Goal: Information Seeking & Learning: Learn about a topic

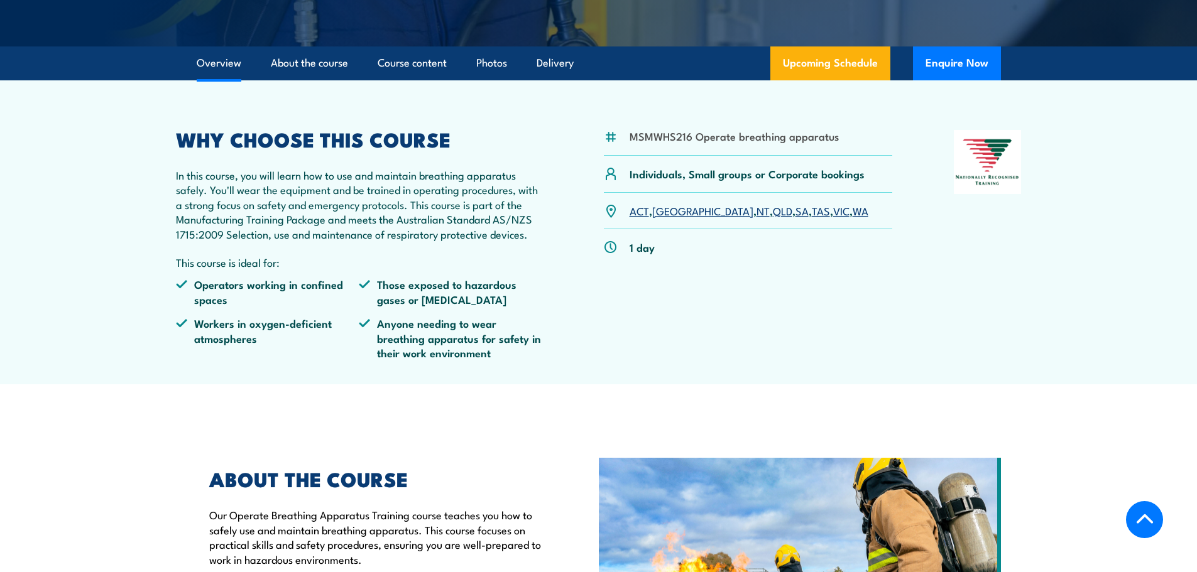
scroll to position [314, 0]
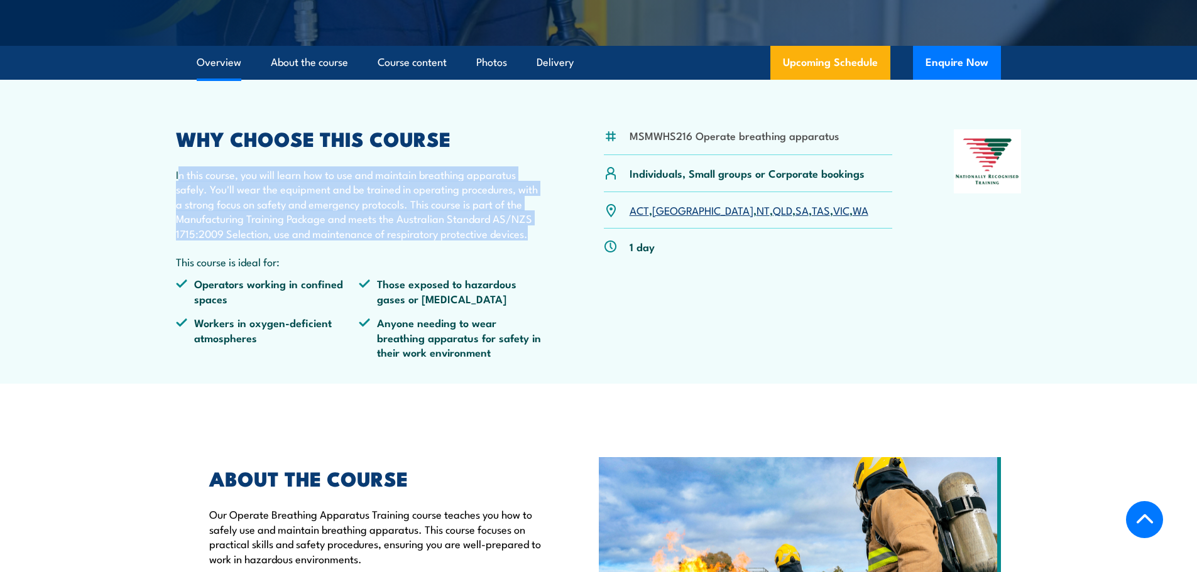
drag, startPoint x: 178, startPoint y: 191, endPoint x: 531, endPoint y: 253, distance: 358.4
click at [531, 241] on p "In this course, you will learn how to use and maintain breathing apparatus safe…" at bounding box center [359, 203] width 367 height 73
copy p "n this course, you will learn how to use and maintain breathing apparatus safel…"
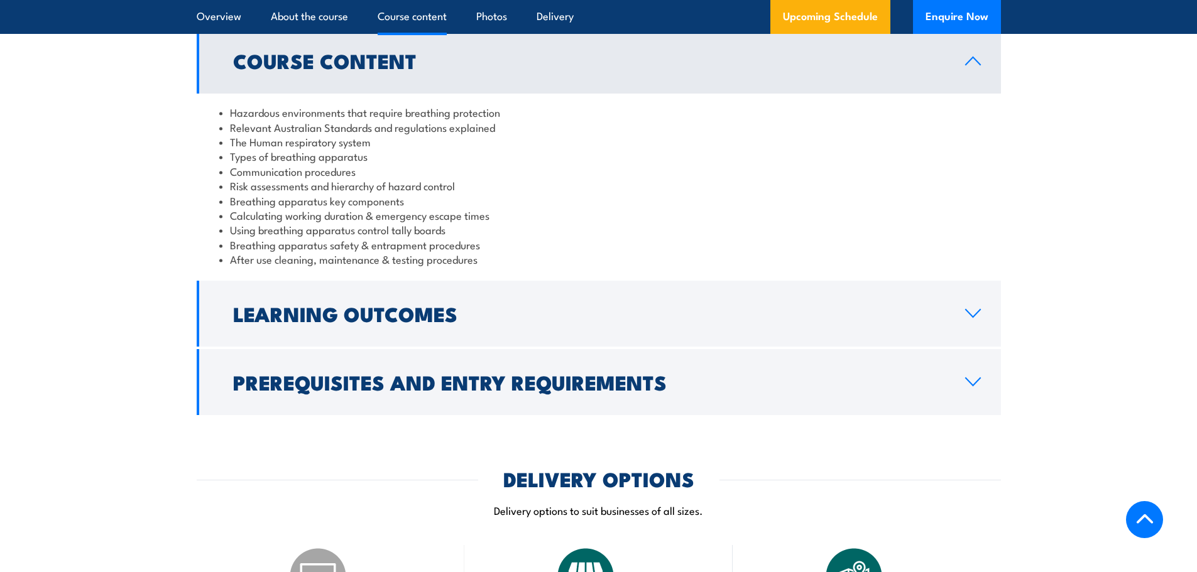
scroll to position [1068, 0]
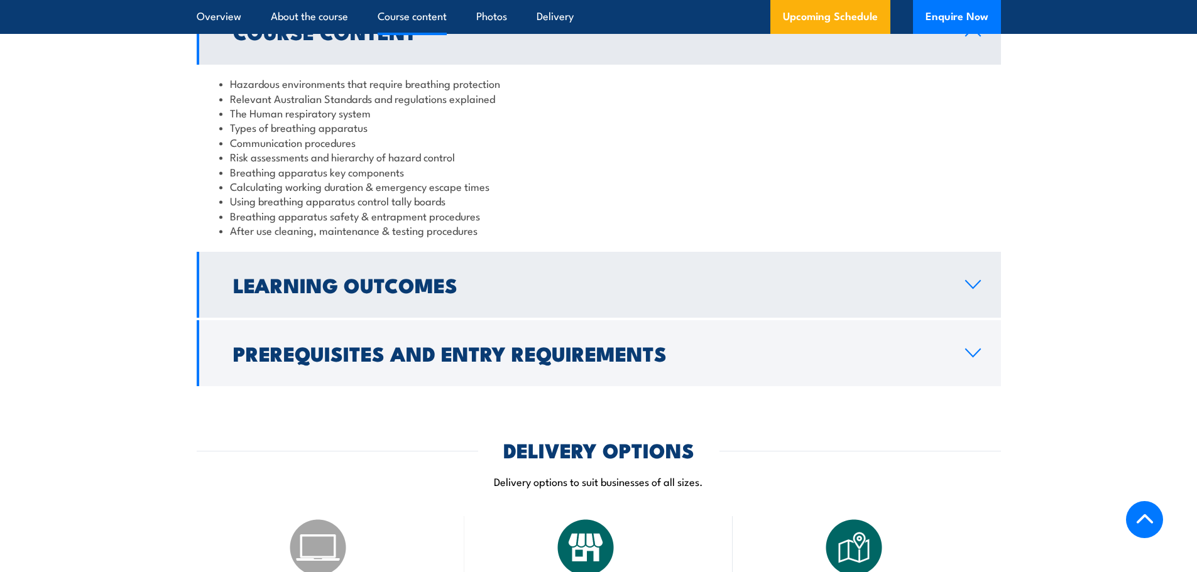
click at [295, 293] on h2 "Learning Outcomes" at bounding box center [589, 285] width 712 height 18
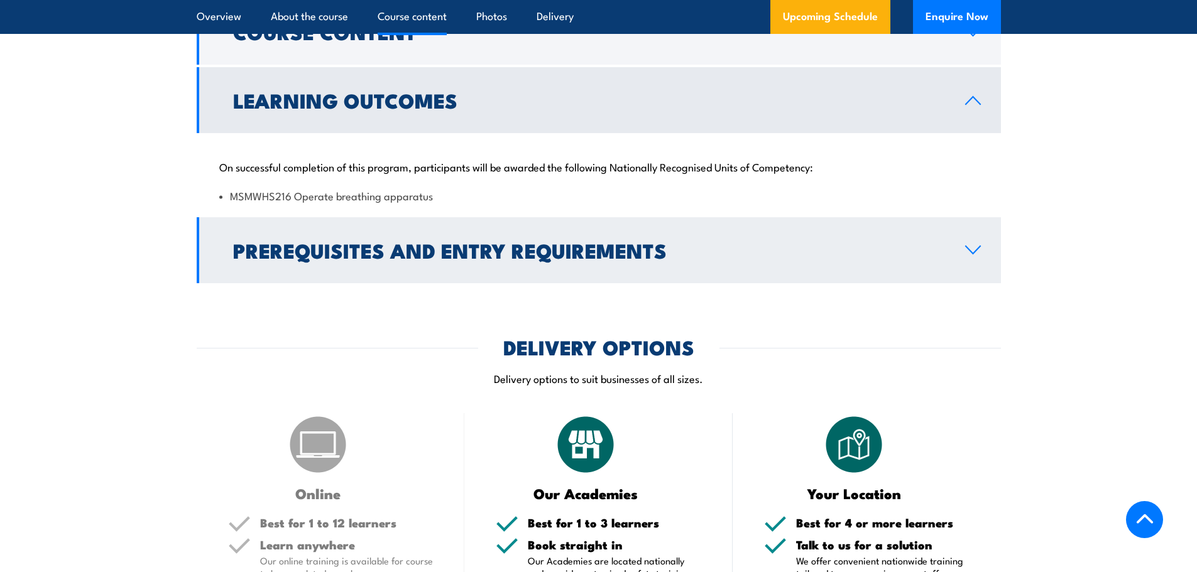
click at [296, 259] on h2 "Prerequisites and Entry Requirements" at bounding box center [589, 250] width 712 height 18
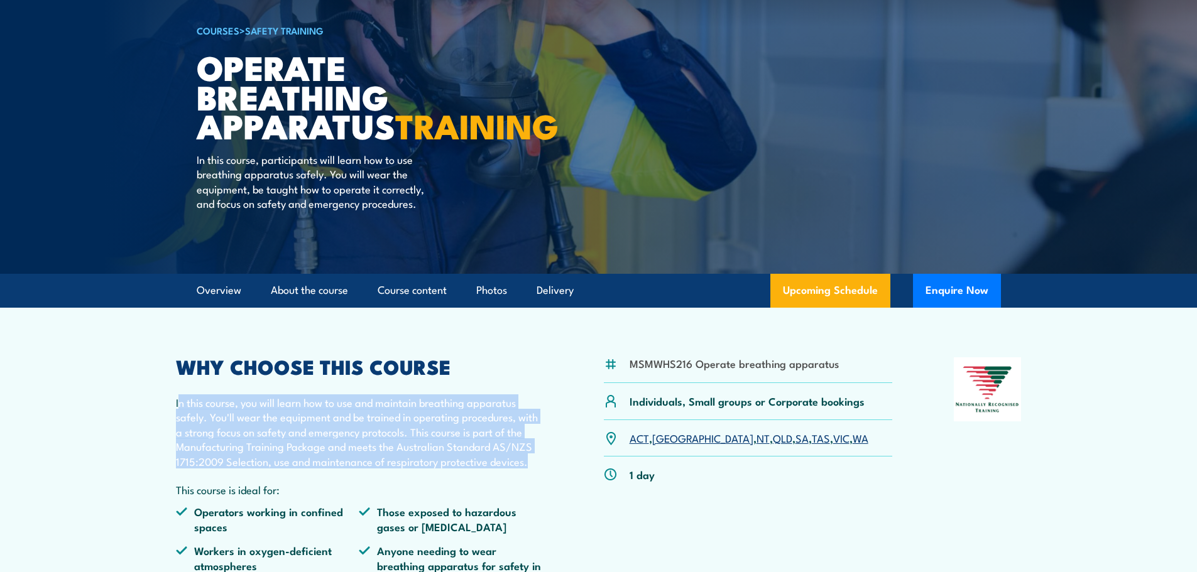
scroll to position [0, 0]
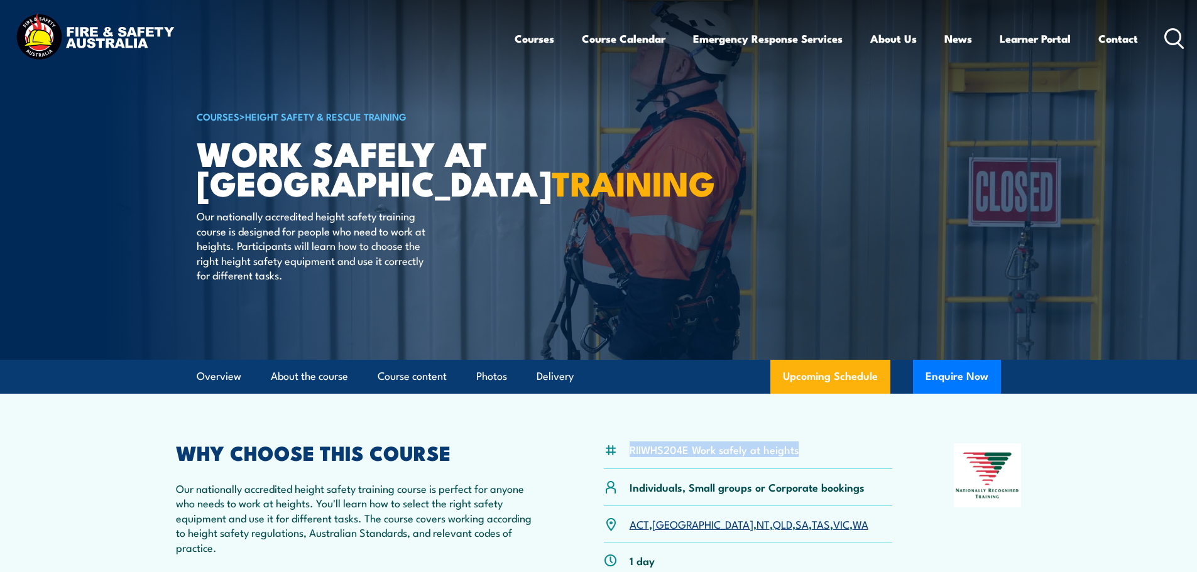
drag, startPoint x: 797, startPoint y: 449, endPoint x: 628, endPoint y: 447, distance: 169.6
click at [628, 447] on div "RIIWHS204E Work safely at heights" at bounding box center [748, 456] width 289 height 26
copy li "RIIWHS204E Work safely at heights"
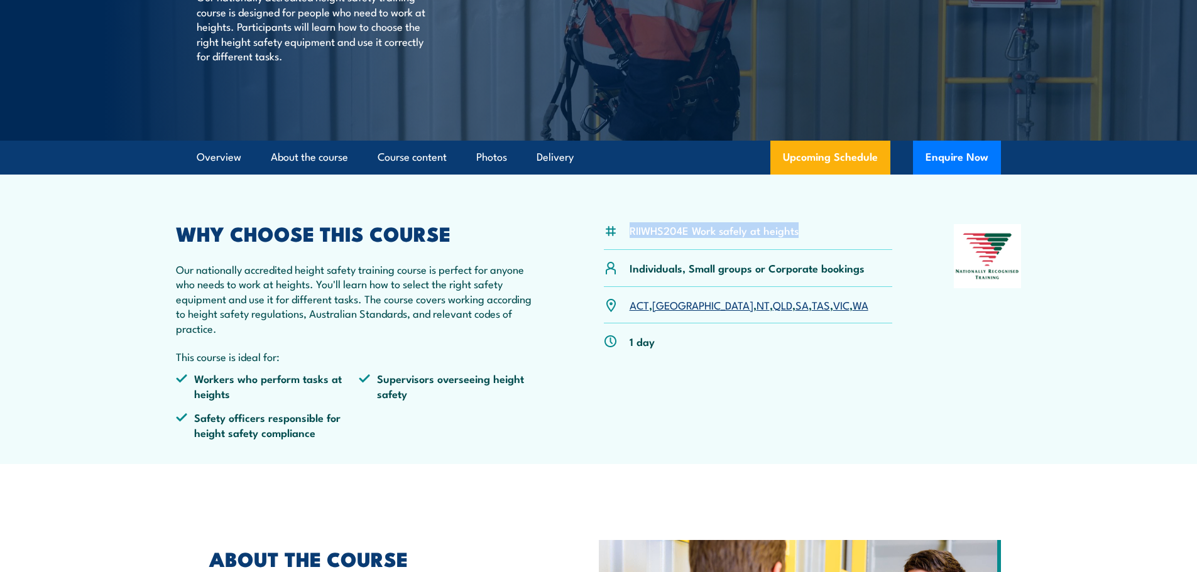
scroll to position [188, 0]
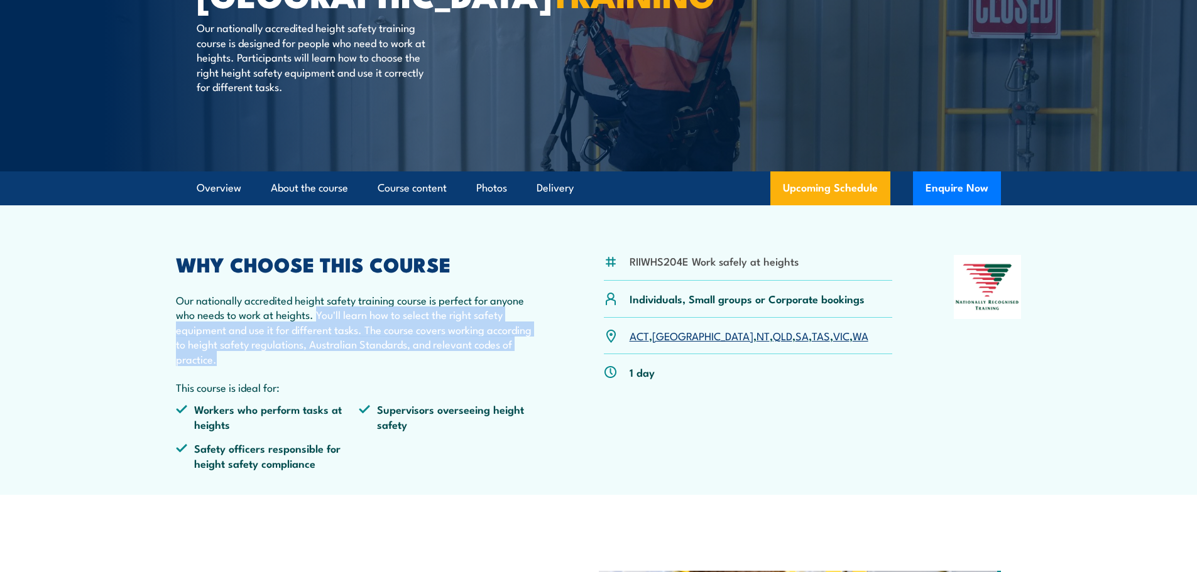
drag, startPoint x: 320, startPoint y: 316, endPoint x: 334, endPoint y: 358, distance: 44.3
click at [334, 358] on p "Our nationally accredited height safety training course is perfect for anyone w…" at bounding box center [359, 329] width 367 height 73
copy p "You'll learn how to select the right safety equipment and use it for different …"
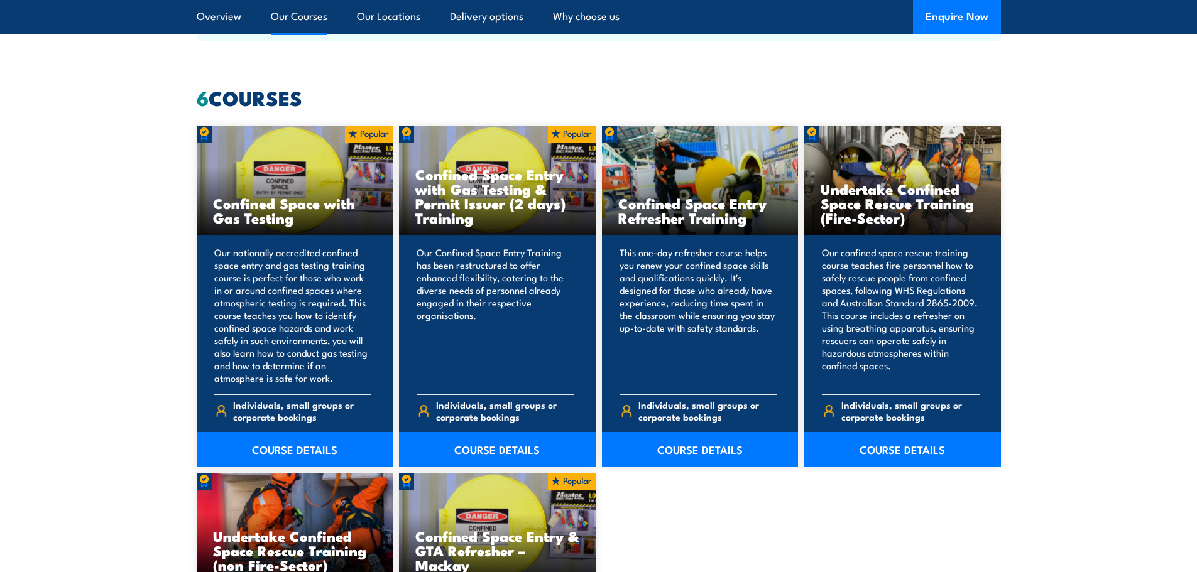
scroll to position [1005, 0]
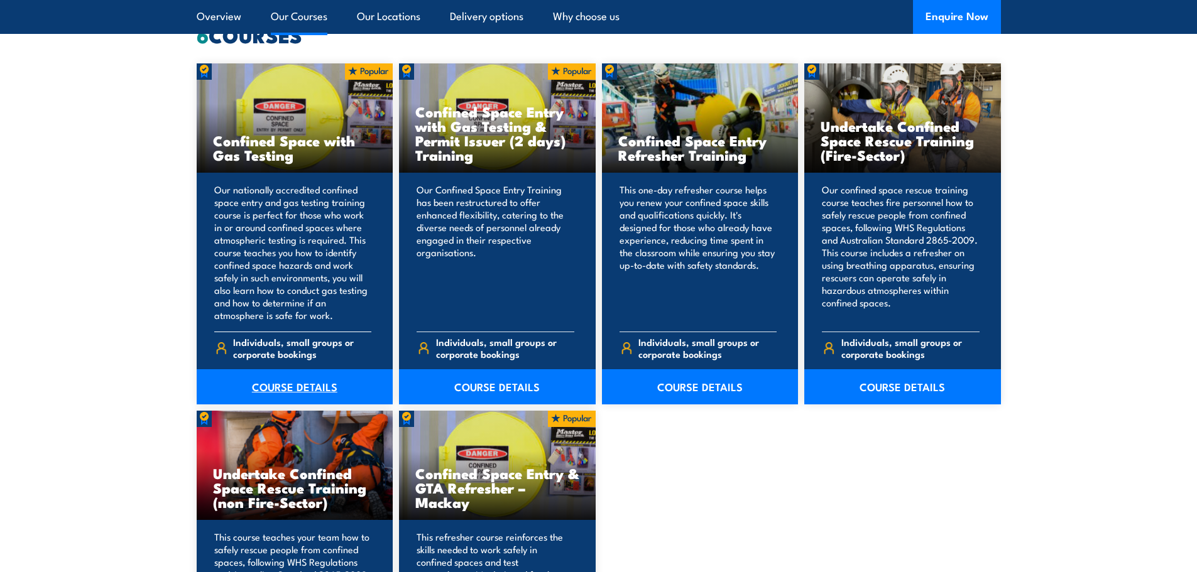
click at [302, 383] on link "COURSE DETAILS" at bounding box center [295, 386] width 197 height 35
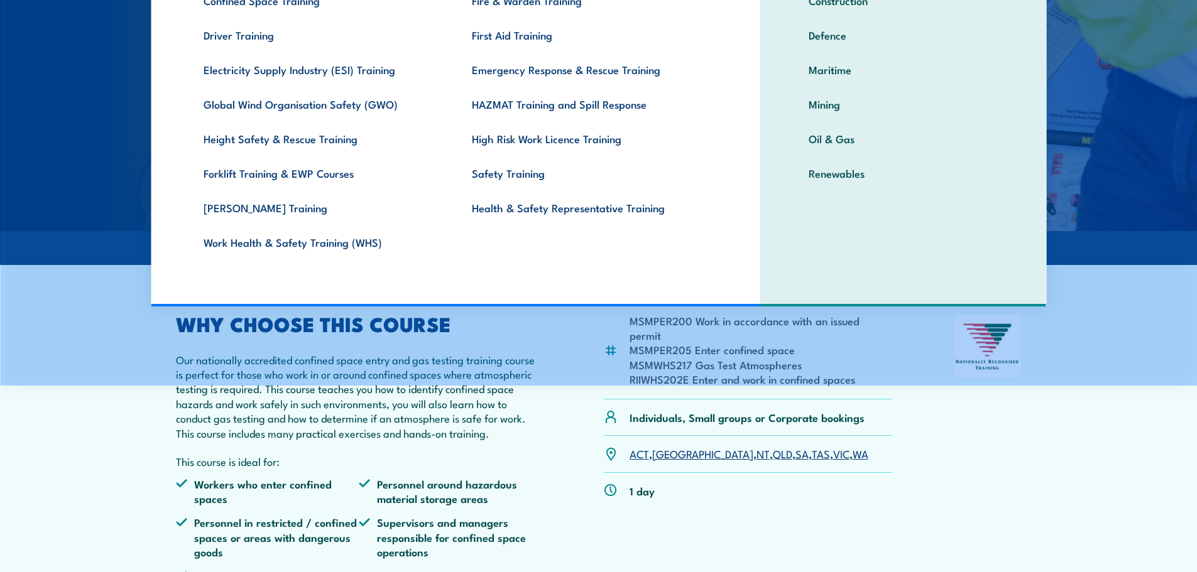
scroll to position [188, 0]
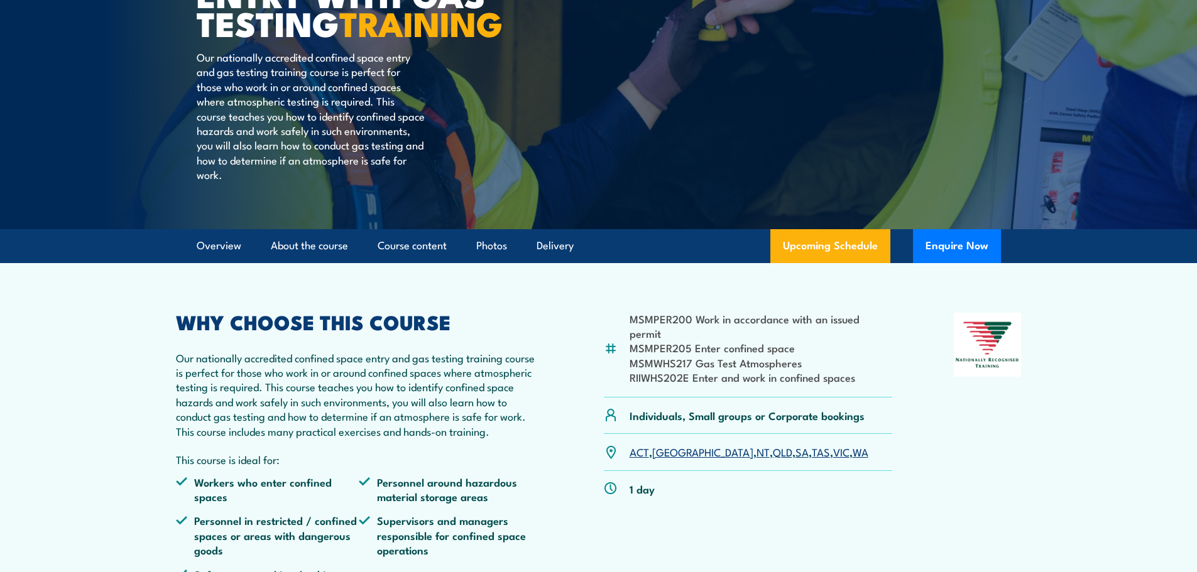
click at [946, 462] on div "MSMPER200 Work in accordance with an issued permit MSMPER205 Enter confined spa…" at bounding box center [599, 467] width 846 height 308
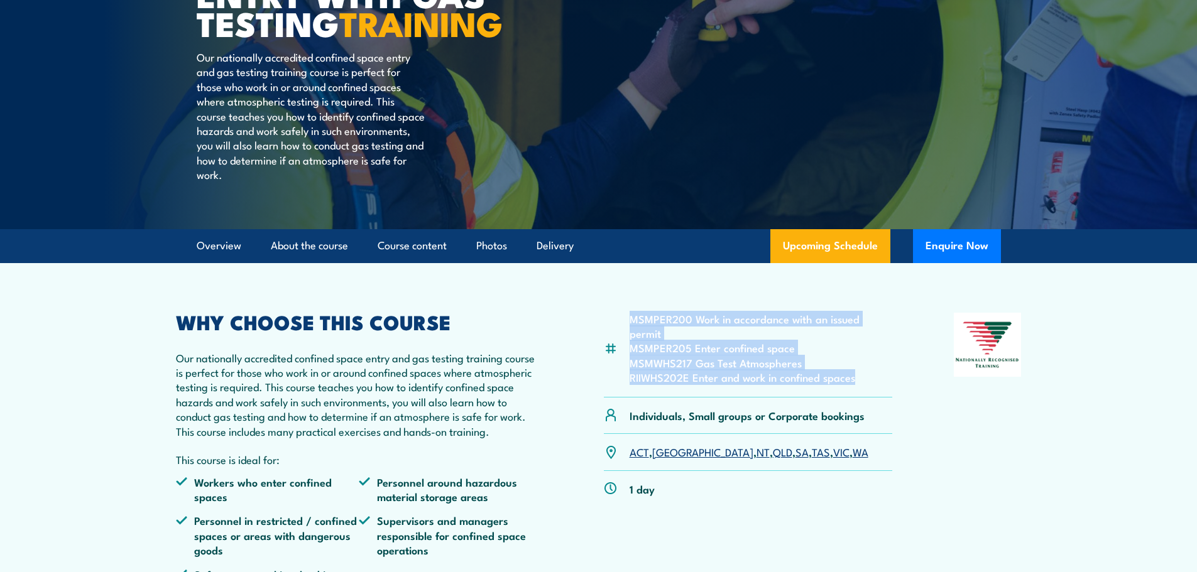
drag, startPoint x: 852, startPoint y: 396, endPoint x: 633, endPoint y: 349, distance: 224.7
click at [633, 349] on ul "MSMPER200 Work in accordance with an issued permit MSMPER205 Enter confined spa…" at bounding box center [760, 348] width 263 height 73
copy ul "MSMPER200 Work in accordance with an issued permit MSMPER205 Enter confined spa…"
